Goal: Browse casually: Explore the website without a specific task or goal

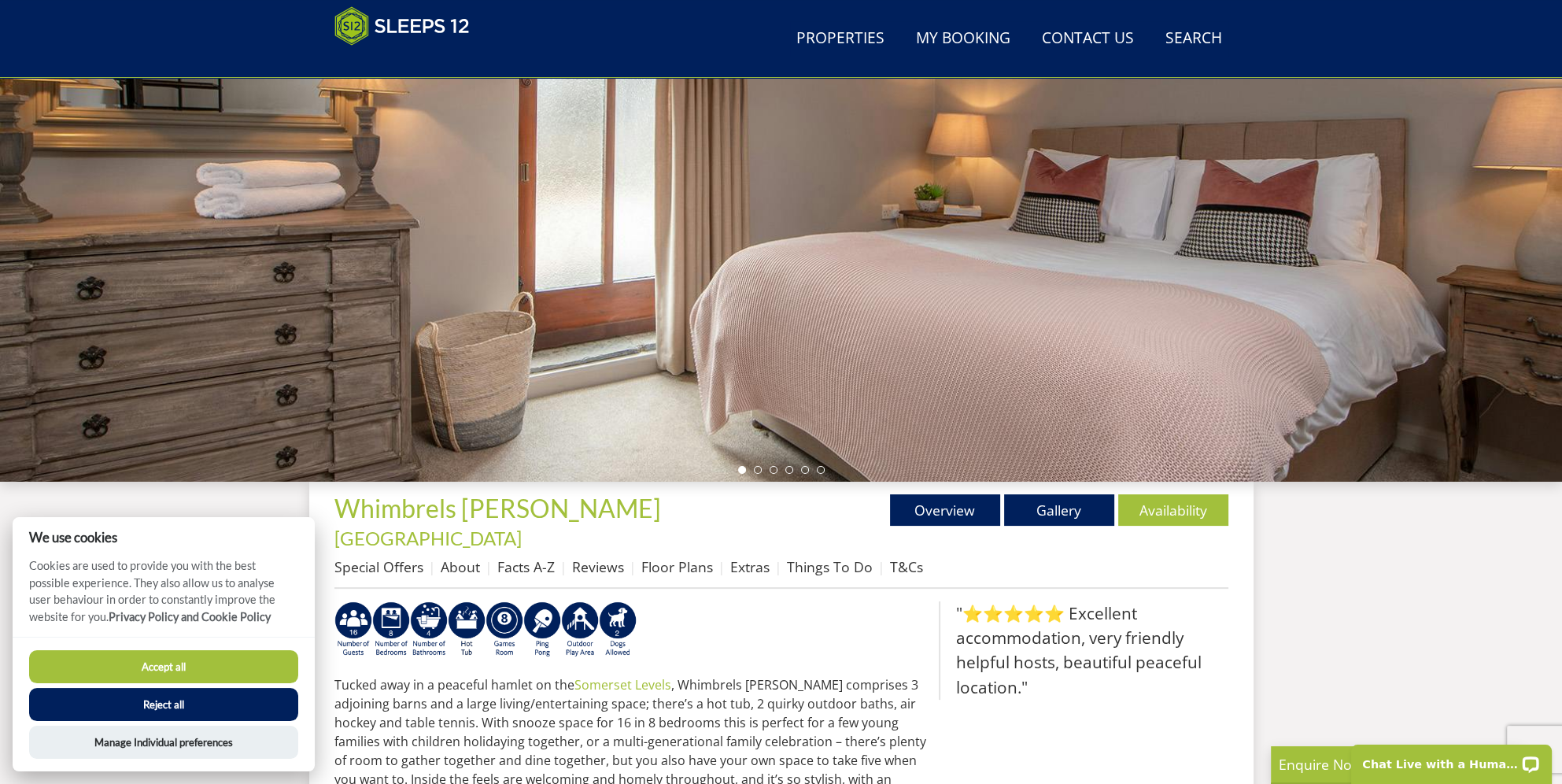
click at [174, 662] on button "Accept all" at bounding box center [163, 666] width 269 height 33
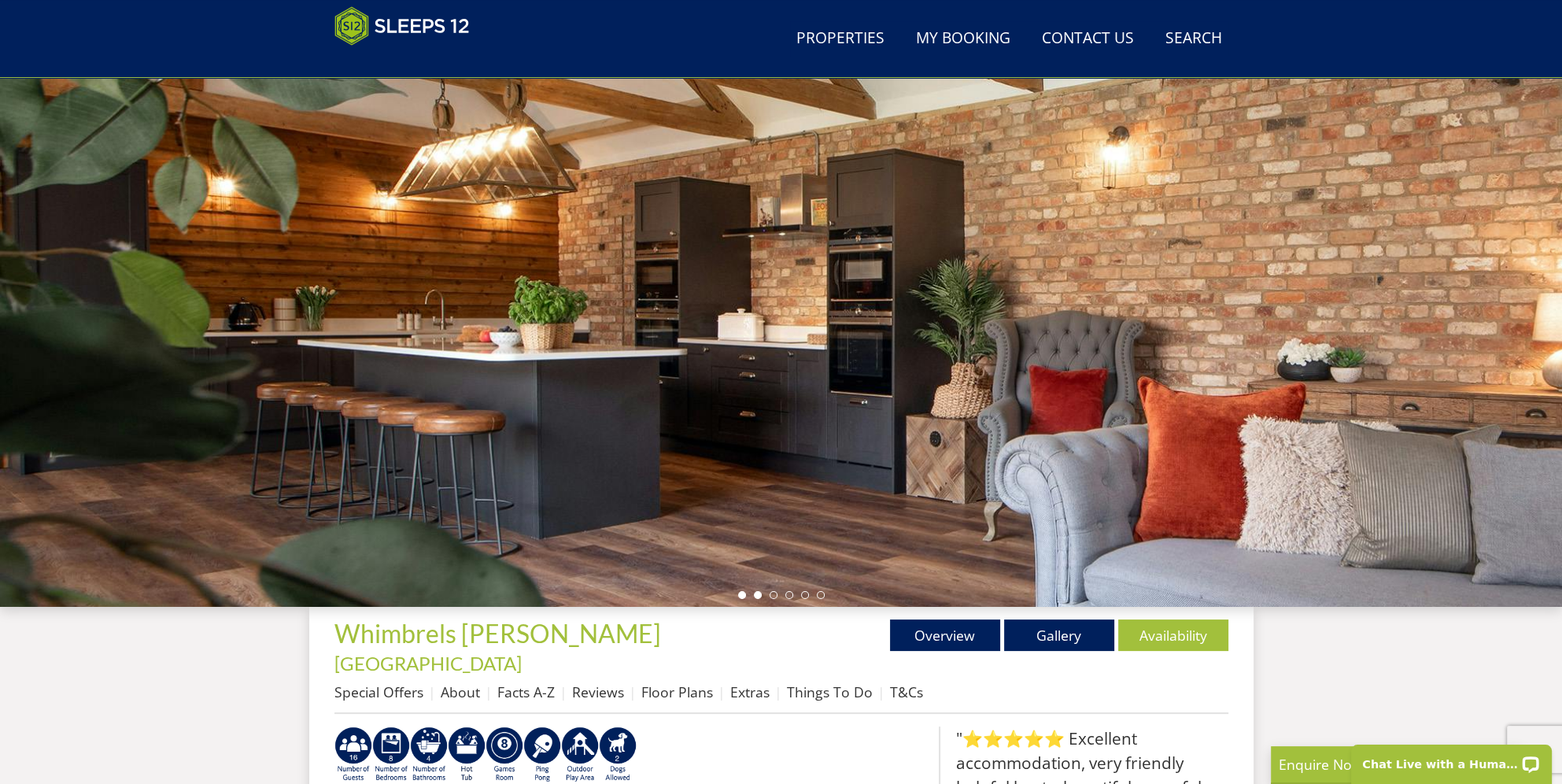
click at [760, 594] on li at bounding box center [758, 595] width 8 height 8
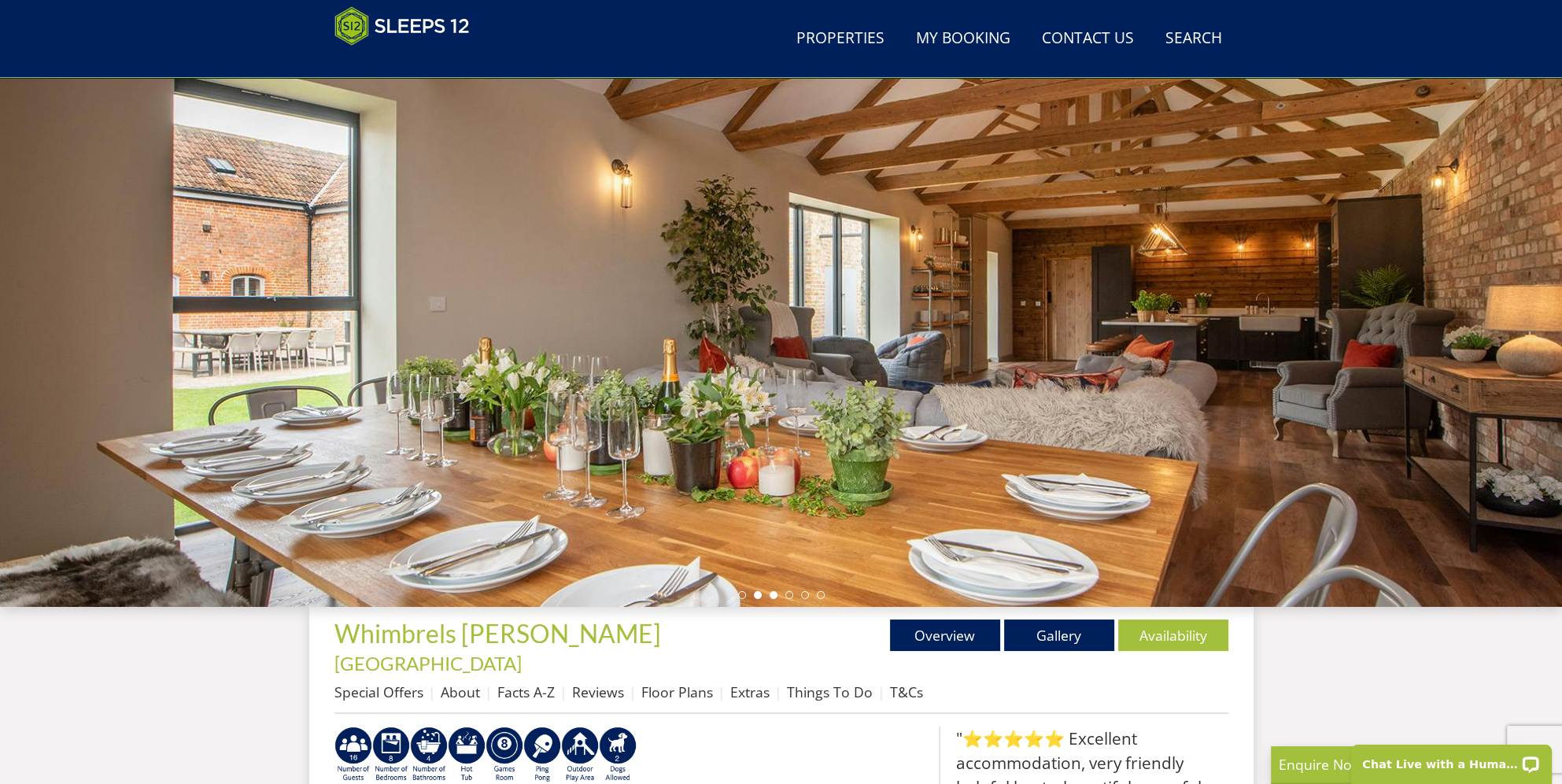
click at [770, 594] on li at bounding box center [773, 595] width 8 height 8
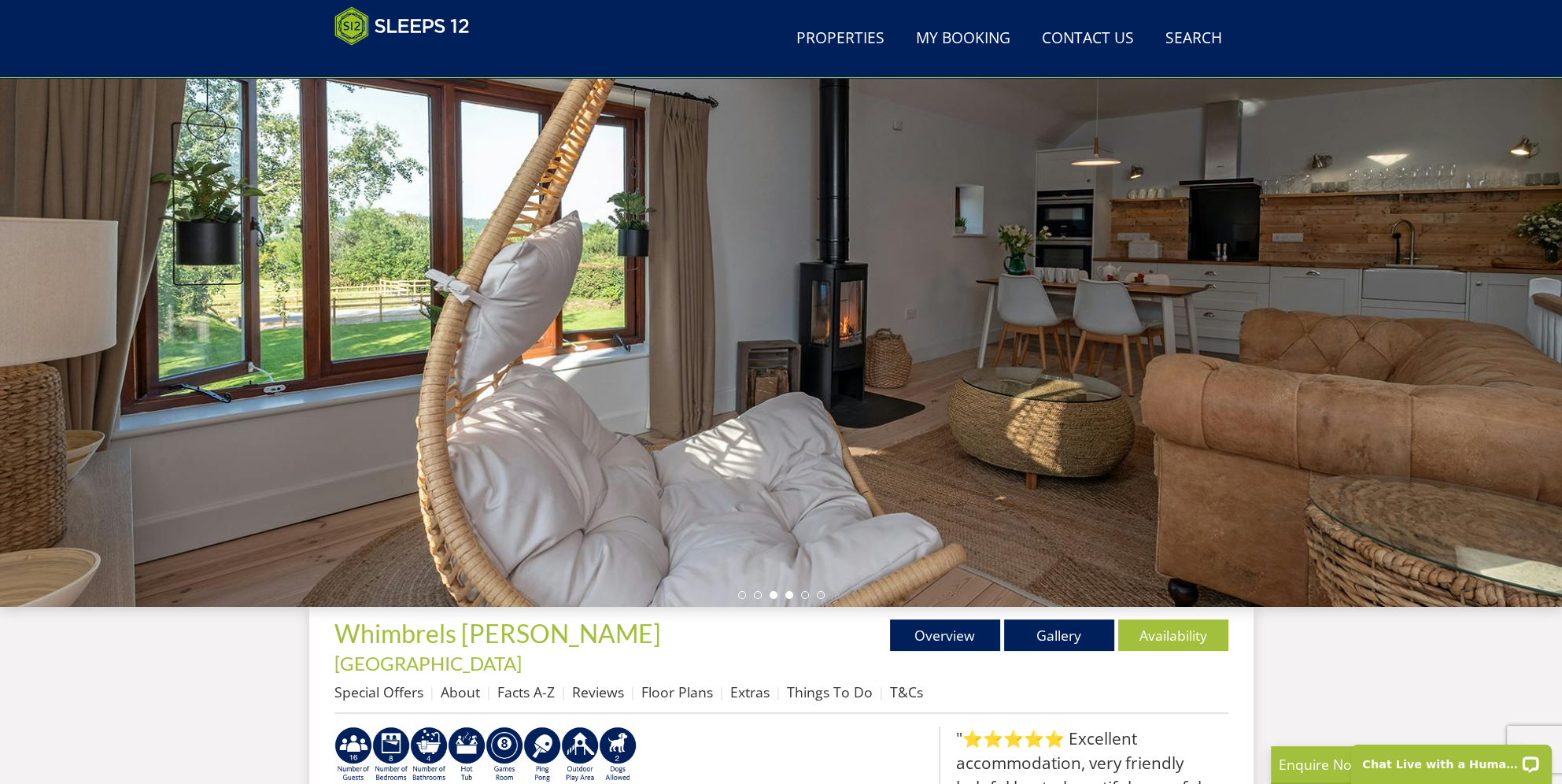
click at [787, 595] on li at bounding box center [789, 595] width 8 height 8
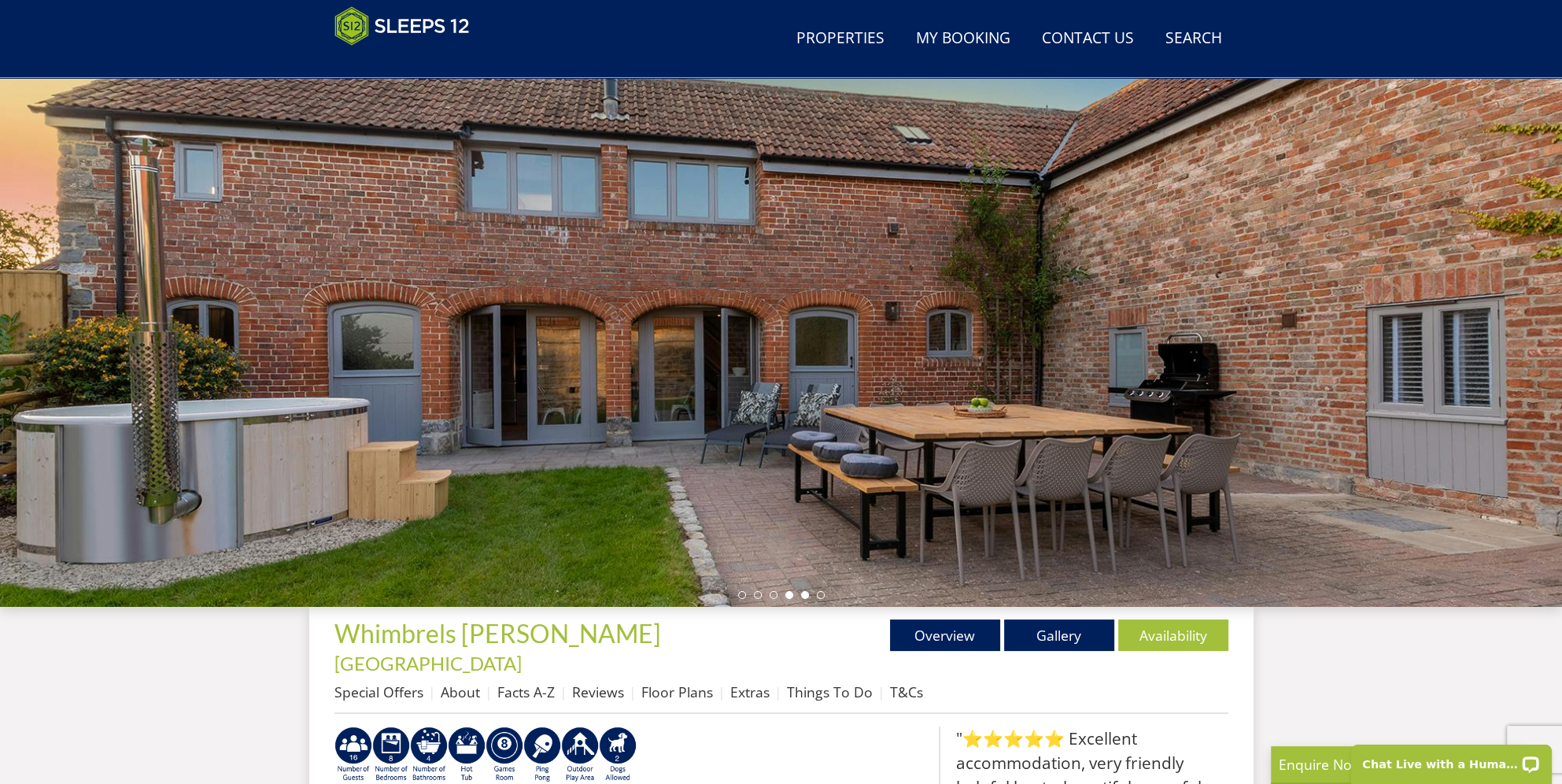
click at [803, 595] on li at bounding box center [805, 595] width 8 height 8
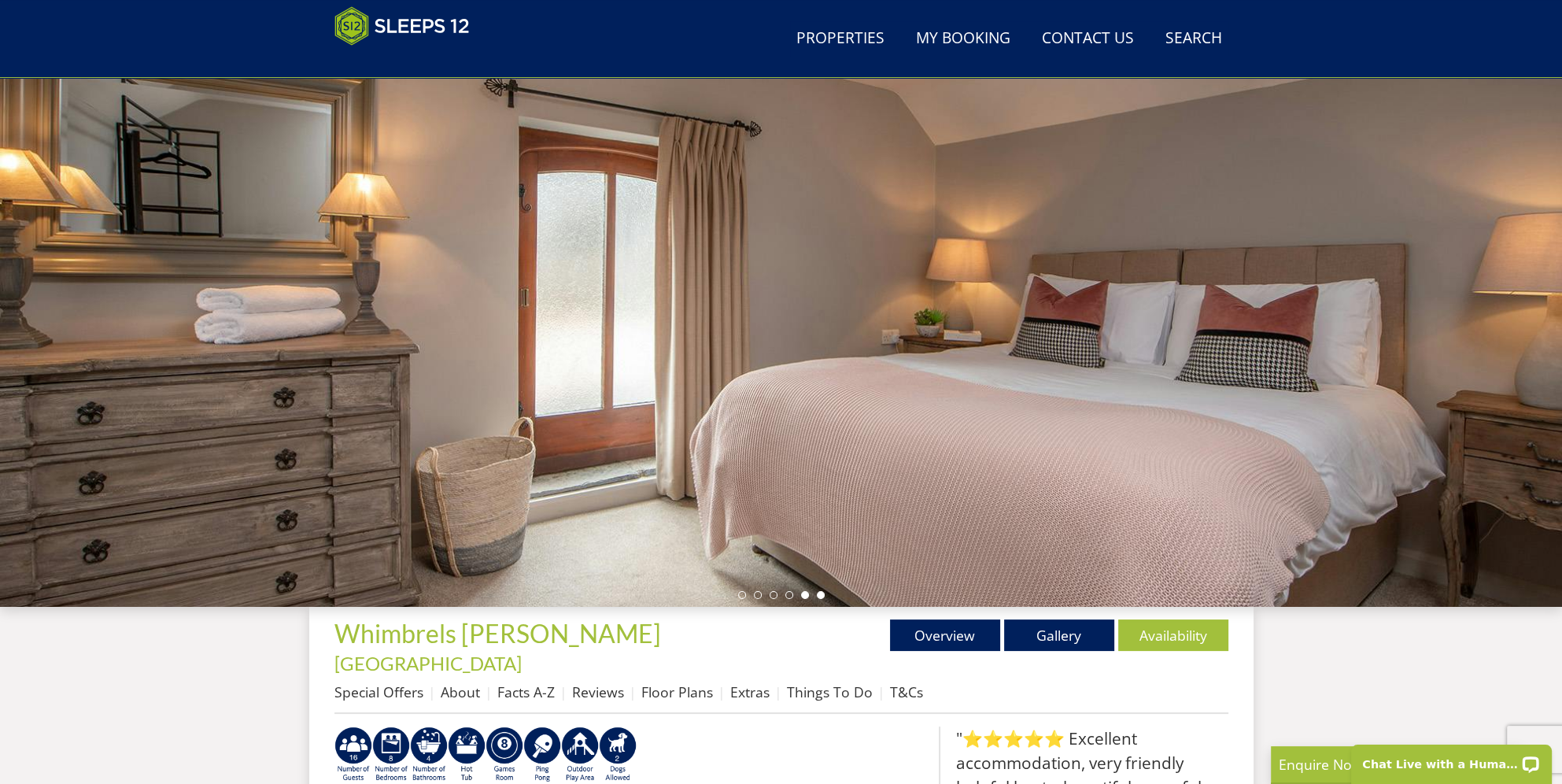
click at [822, 594] on li at bounding box center [820, 595] width 8 height 8
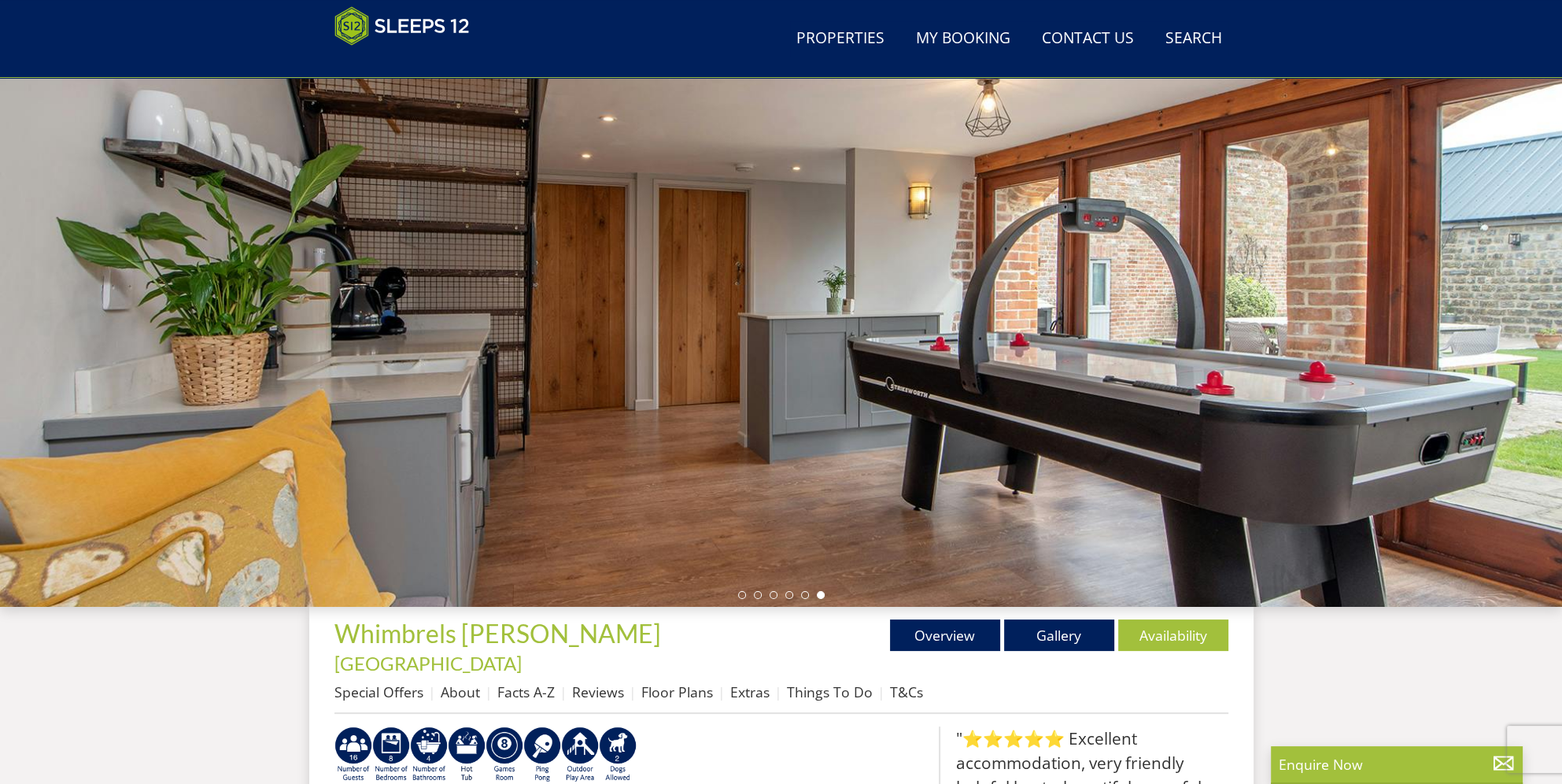
click at [1520, 179] on div at bounding box center [781, 331] width 1562 height 551
